Goal: Find specific page/section: Find specific page/section

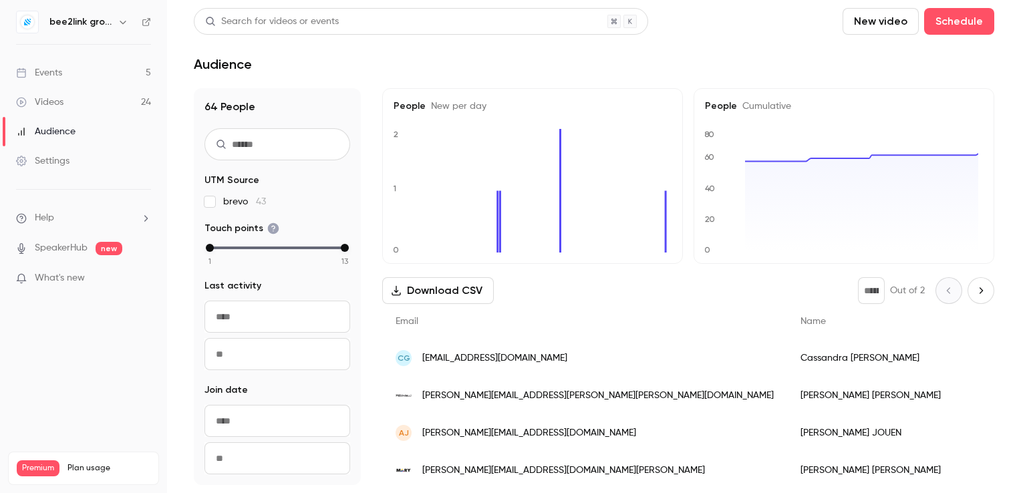
click at [37, 71] on div "Events" at bounding box center [39, 72] width 46 height 13
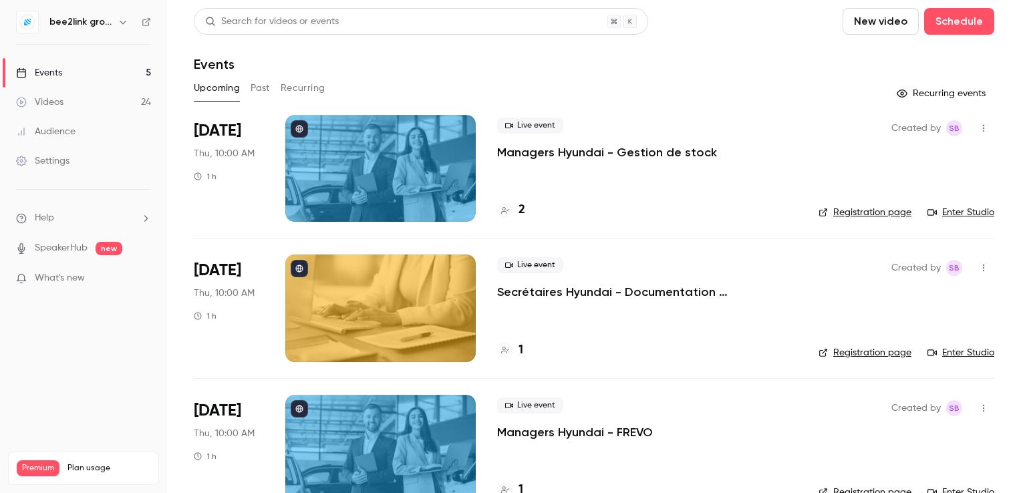
click at [72, 26] on h6 "bee2link group - Formation continue Hyundai" at bounding box center [80, 21] width 63 height 13
click at [123, 23] on icon "button" at bounding box center [123, 22] width 6 height 3
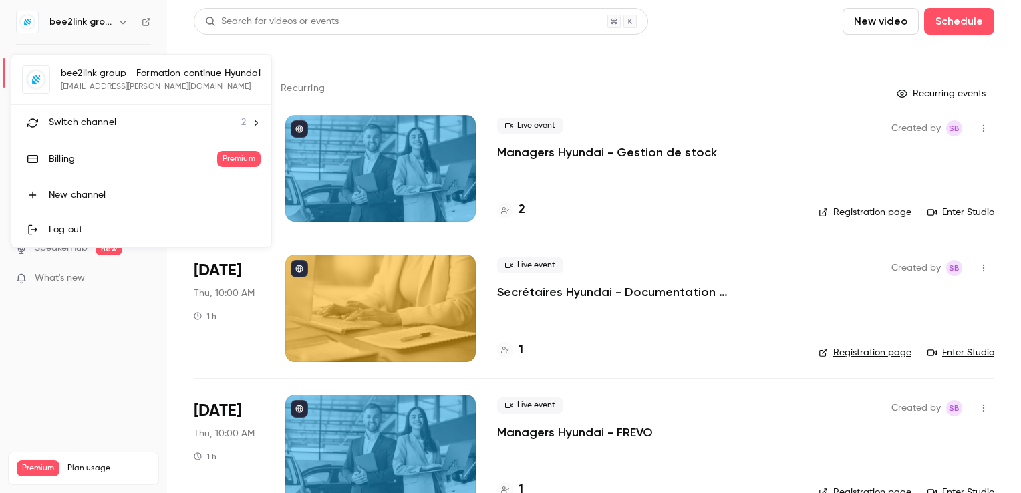
click at [255, 126] on icon at bounding box center [255, 122] width 9 height 9
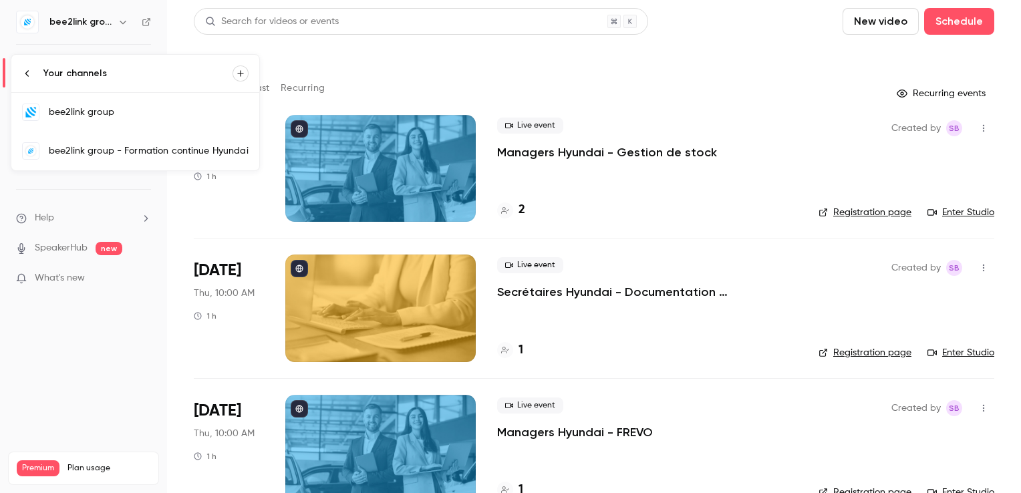
click at [104, 109] on div "bee2link group" at bounding box center [149, 112] width 200 height 13
